Goal: Find specific page/section: Find specific page/section

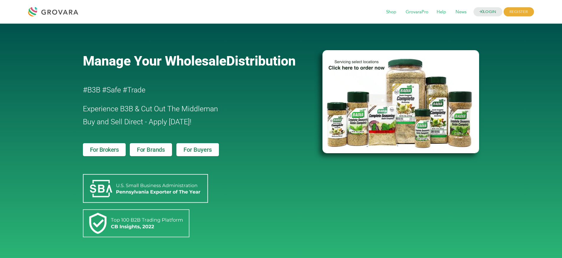
click at [484, 17] on div "LOGIN REGISTER I'm a Buyer I'm a Brand Shop GrovaraPro Help News" at bounding box center [307, 12] width 453 height 14
click at [484, 15] on link "LOGIN" at bounding box center [488, 11] width 29 height 9
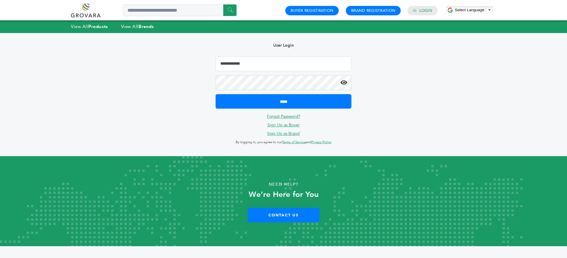
click at [257, 60] on input "Email Address" at bounding box center [283, 63] width 136 height 15
type input "**********"
click at [215, 94] on input "*****" at bounding box center [283, 101] width 136 height 14
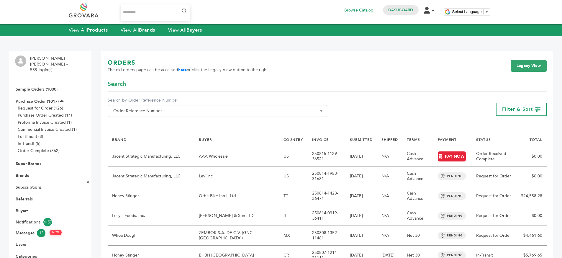
click at [306, 79] on div "ORDERS The old orders page can be accessed here or click the Legacy View button…" at bounding box center [327, 69] width 439 height 21
click at [304, 83] on div "Search" at bounding box center [327, 86] width 439 height 12
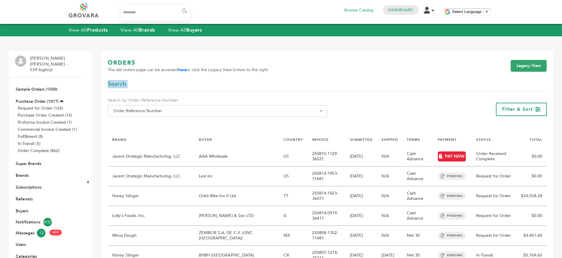
click at [304, 83] on div "Search" at bounding box center [327, 86] width 439 height 12
click at [338, 83] on div "Search" at bounding box center [327, 86] width 439 height 12
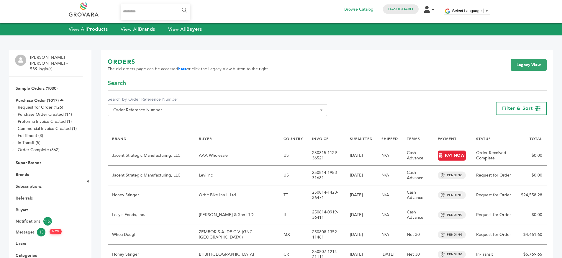
scroll to position [78, 0]
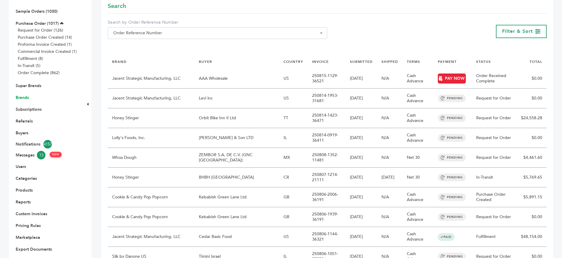
click at [17, 95] on link "Brands" at bounding box center [22, 98] width 13 height 6
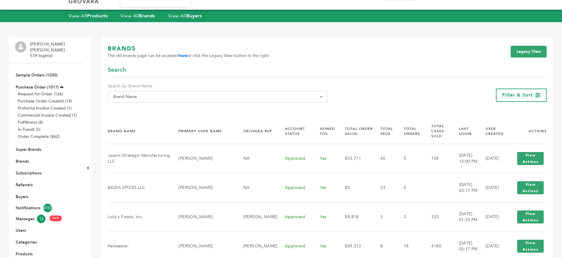
scroll to position [86, 0]
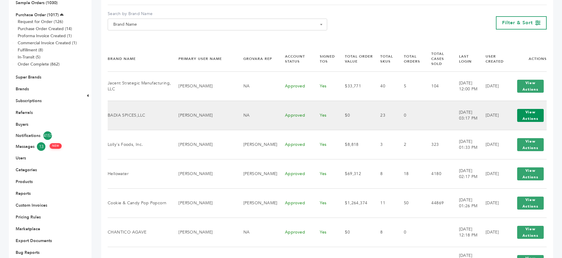
click at [538, 109] on button "View Actions" at bounding box center [530, 115] width 27 height 13
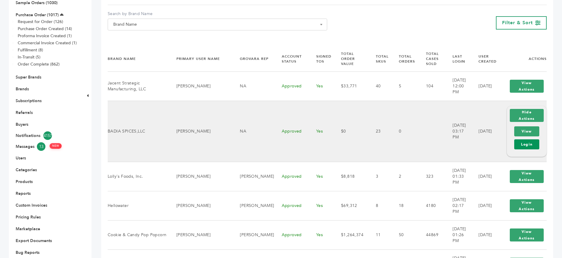
click at [533, 139] on link "Login" at bounding box center [526, 144] width 25 height 10
